Goal: Task Accomplishment & Management: Manage account settings

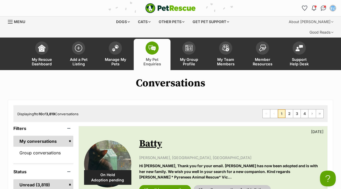
click at [115, 45] on img at bounding box center [115, 48] width 7 height 7
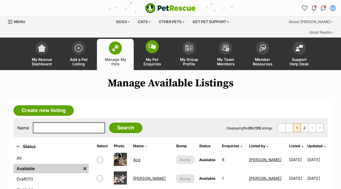
click at [152, 44] on img at bounding box center [151, 47] width 7 height 6
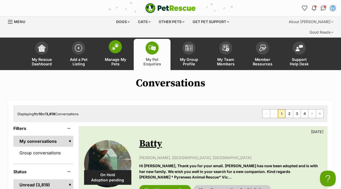
click at [115, 43] on img at bounding box center [115, 46] width 7 height 7
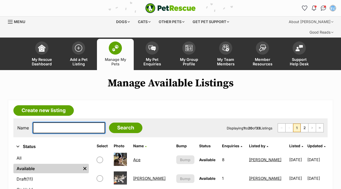
click at [44, 122] on input "text" at bounding box center [69, 127] width 72 height 11
type input "Layla"
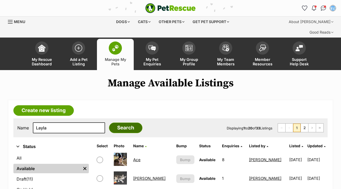
drag, startPoint x: 44, startPoint y: 118, endPoint x: 112, endPoint y: 118, distance: 68.3
click at [112, 123] on input "Search" at bounding box center [125, 128] width 33 height 11
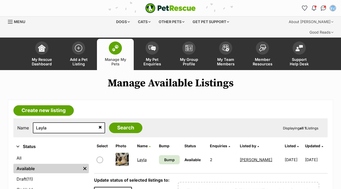
click at [142, 157] on link "Layla" at bounding box center [141, 159] width 9 height 5
click at [143, 157] on link "Layla" at bounding box center [141, 159] width 9 height 5
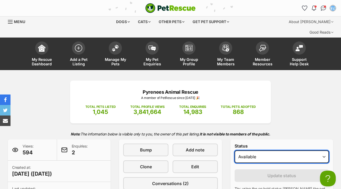
select select "on_hold"
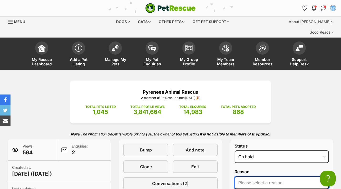
select select "adoption_pending"
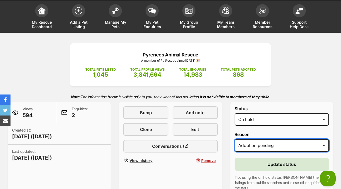
scroll to position [41, 0]
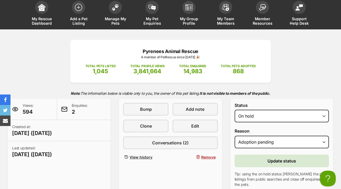
click at [255, 155] on button "Update status" at bounding box center [282, 161] width 94 height 13
click at [283, 158] on span "Update status" at bounding box center [281, 161] width 29 height 6
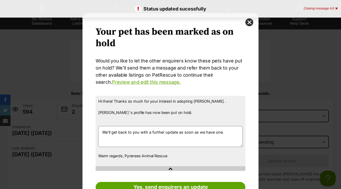
scroll to position [0, 0]
drag, startPoint x: 224, startPoint y: 132, endPoint x: 101, endPoint y: 133, distance: 122.4
click at [101, 133] on textarea "We'll get back to you with a further update as soon as we have one." at bounding box center [170, 136] width 145 height 21
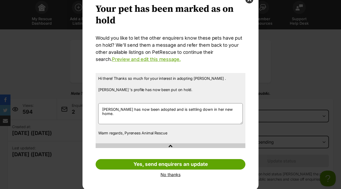
scroll to position [23, 0]
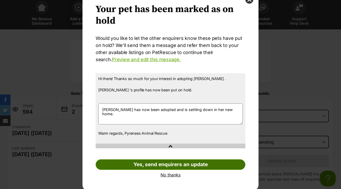
type textarea "Layla has now been adopted and is settling down in her new home."
click at [162, 164] on link "Yes, send enquirers an update" at bounding box center [171, 164] width 150 height 11
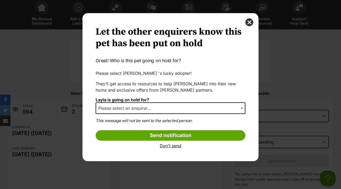
scroll to position [0, 0]
click at [243, 107] on span "Dialog Window - Close (Press escape to close)" at bounding box center [242, 108] width 5 height 12
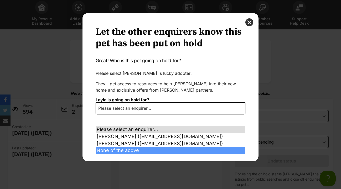
select select "other"
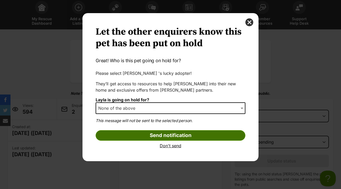
click at [176, 135] on input "Send notification" at bounding box center [171, 135] width 150 height 11
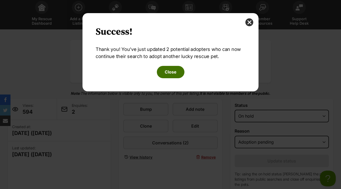
click at [170, 70] on button "Close" at bounding box center [171, 72] width 28 height 12
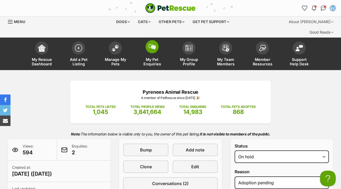
click at [154, 44] on img at bounding box center [151, 47] width 7 height 6
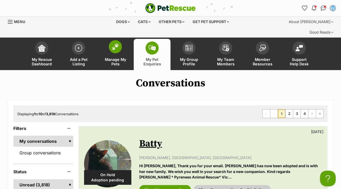
click at [115, 43] on img at bounding box center [115, 46] width 7 height 7
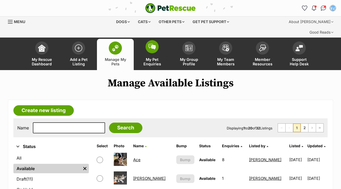
click at [154, 44] on img at bounding box center [151, 47] width 7 height 6
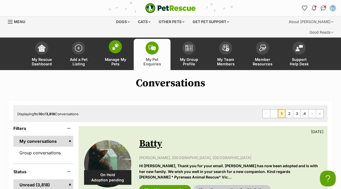
click at [115, 43] on img at bounding box center [115, 46] width 7 height 7
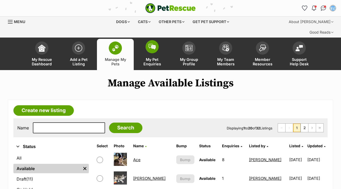
click at [157, 40] on span at bounding box center [152, 46] width 13 height 13
